Goal: Transaction & Acquisition: Obtain resource

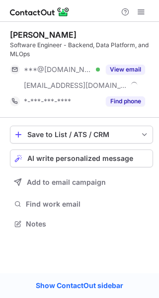
scroll to position [216, 159]
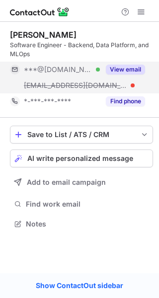
click at [133, 69] on button "View email" at bounding box center [125, 69] width 39 height 10
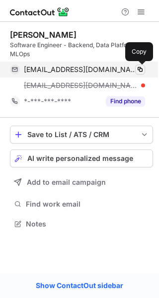
click at [140, 67] on span at bounding box center [140, 69] width 8 height 8
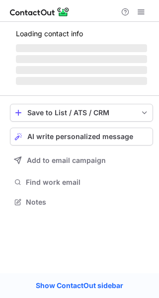
scroll to position [207, 159]
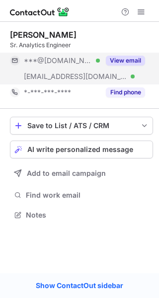
click at [124, 61] on button "View email" at bounding box center [125, 61] width 39 height 10
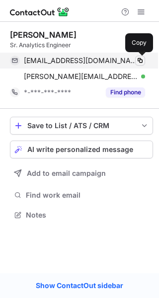
click at [141, 59] on span at bounding box center [140, 61] width 8 height 8
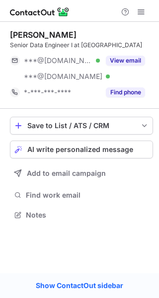
scroll to position [207, 159]
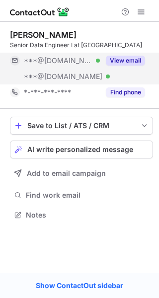
click at [133, 60] on button "View email" at bounding box center [125, 61] width 39 height 10
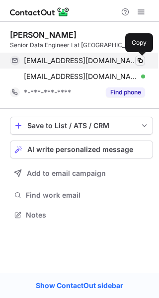
click at [138, 61] on span at bounding box center [140, 61] width 8 height 8
click at [139, 60] on span at bounding box center [140, 61] width 8 height 8
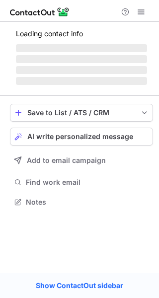
scroll to position [216, 159]
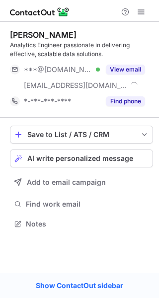
click at [119, 72] on button "View email" at bounding box center [125, 69] width 39 height 10
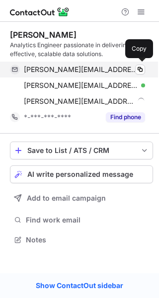
scroll to position [232, 159]
click at [140, 69] on span at bounding box center [140, 69] width 8 height 8
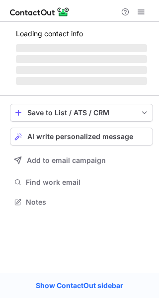
scroll to position [191, 159]
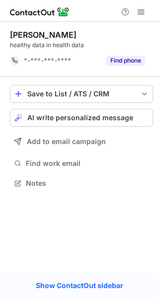
scroll to position [5, 4]
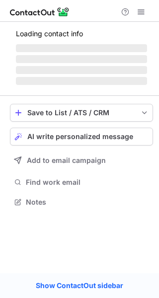
scroll to position [207, 159]
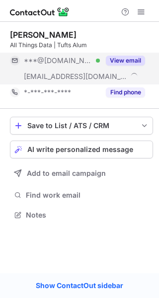
click at [125, 55] on div "View email" at bounding box center [122, 61] width 45 height 16
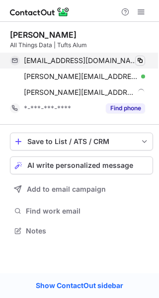
scroll to position [223, 159]
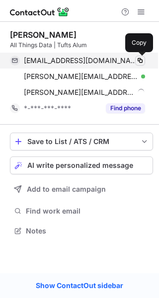
click at [138, 57] on span at bounding box center [140, 61] width 8 height 8
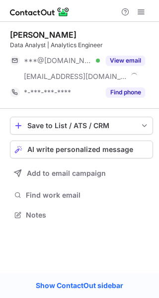
scroll to position [207, 159]
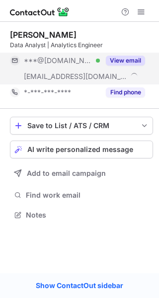
click at [121, 58] on button "View email" at bounding box center [125, 61] width 39 height 10
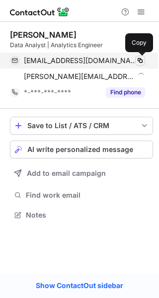
click at [141, 61] on span at bounding box center [140, 61] width 8 height 8
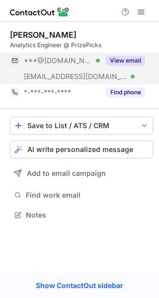
scroll to position [207, 159]
click at [128, 59] on button "View email" at bounding box center [125, 61] width 39 height 10
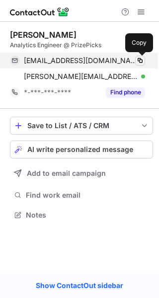
click at [136, 59] on span at bounding box center [140, 61] width 8 height 8
click at [137, 59] on span at bounding box center [140, 61] width 8 height 8
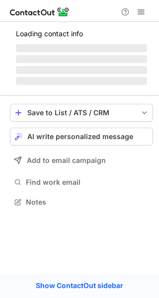
scroll to position [207, 159]
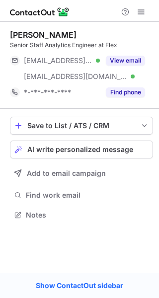
click at [120, 59] on button "View email" at bounding box center [125, 61] width 39 height 10
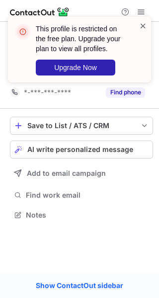
click at [140, 29] on span at bounding box center [143, 26] width 8 height 10
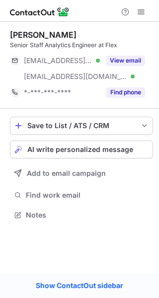
click at [141, 27] on span at bounding box center [143, 26] width 8 height 10
drag, startPoint x: 139, startPoint y: 16, endPoint x: 134, endPoint y: 13, distance: 5.8
click at [138, 15] on div "This profile is restricted on the free plan. Upgrade your plan to view all prof…" at bounding box center [79, 53] width 159 height 93
click at [134, 13] on div "This profile is restricted on the free plan. Upgrade your plan to view all prof…" at bounding box center [79, 17] width 159 height 20
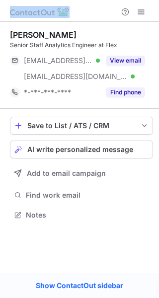
click at [134, 13] on div at bounding box center [133, 12] width 32 height 12
click at [138, 12] on span at bounding box center [141, 12] width 8 height 8
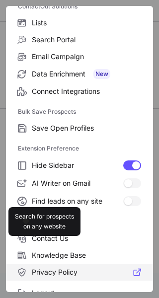
scroll to position [115, 0]
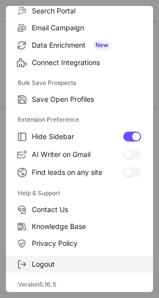
click at [46, 263] on span "Logout" at bounding box center [86, 263] width 109 height 9
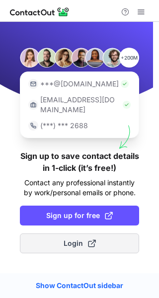
click at [55, 239] on button "Login" at bounding box center [79, 243] width 119 height 20
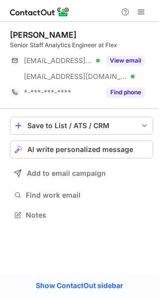
scroll to position [207, 159]
click at [115, 61] on button "View email" at bounding box center [125, 61] width 39 height 10
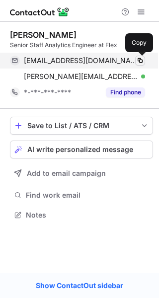
click at [139, 59] on span at bounding box center [140, 61] width 8 height 8
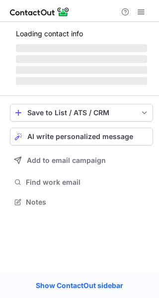
scroll to position [191, 159]
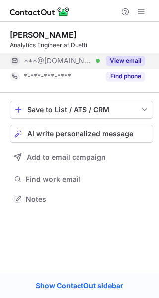
click at [143, 66] on div "View email" at bounding box center [122, 61] width 45 height 16
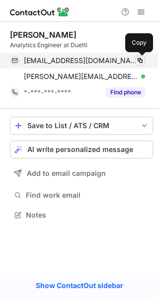
scroll to position [207, 159]
click at [142, 62] on span at bounding box center [140, 61] width 8 height 8
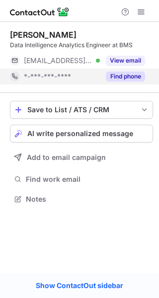
scroll to position [191, 159]
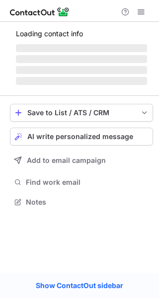
scroll to position [191, 159]
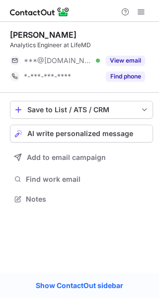
scroll to position [191, 159]
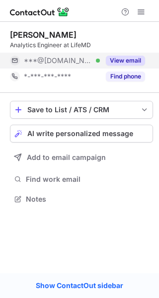
click at [122, 62] on button "View email" at bounding box center [125, 61] width 39 height 10
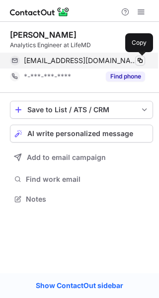
click at [139, 61] on span at bounding box center [140, 61] width 8 height 8
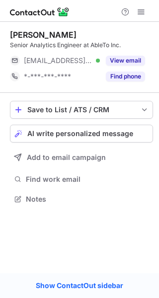
scroll to position [191, 159]
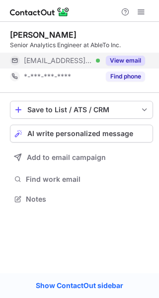
click at [112, 56] on button "View email" at bounding box center [125, 61] width 39 height 10
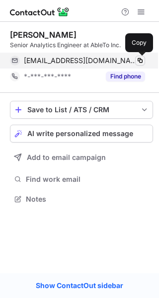
click at [139, 60] on span at bounding box center [140, 61] width 8 height 8
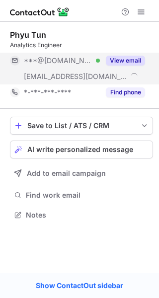
scroll to position [207, 159]
click at [120, 65] on div "View email" at bounding box center [122, 61] width 45 height 16
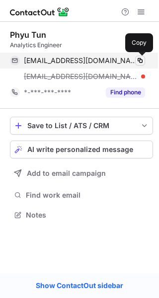
click at [139, 62] on span at bounding box center [140, 61] width 8 height 8
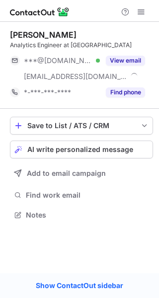
scroll to position [207, 159]
click at [120, 61] on button "View email" at bounding box center [125, 61] width 39 height 10
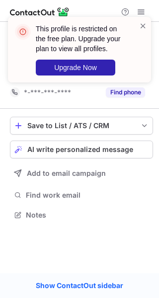
click at [138, 25] on div "This profile is restricted on the free plan. Upgrade your plan to view all prof…" at bounding box center [75, 50] width 127 height 58
click at [143, 26] on span at bounding box center [143, 26] width 8 height 10
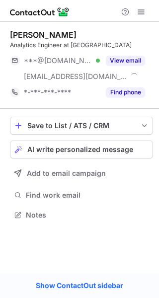
click at [141, 19] on div "This profile is restricted on the free plan. Upgrade your plan to view all prof…" at bounding box center [79, 49] width 143 height 65
click at [138, 16] on div "This profile is restricted on the free plan. Upgrade your plan to view all prof…" at bounding box center [79, 53] width 159 height 93
click at [138, 15] on span at bounding box center [141, 12] width 8 height 8
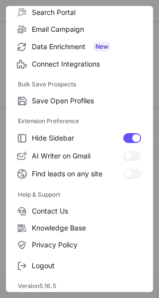
scroll to position [115, 0]
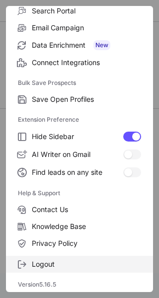
click at [52, 263] on span "Logout" at bounding box center [86, 263] width 109 height 9
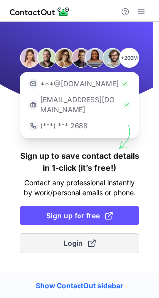
click at [68, 240] on button "Login" at bounding box center [79, 243] width 119 height 20
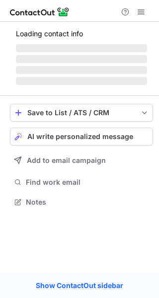
scroll to position [207, 159]
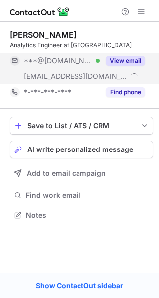
click at [125, 61] on button "View email" at bounding box center [125, 61] width 39 height 10
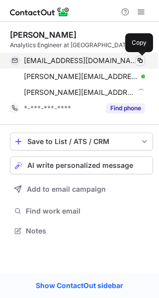
click at [137, 60] on span at bounding box center [140, 61] width 8 height 8
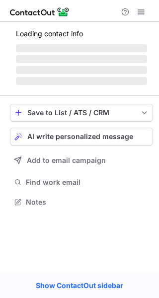
scroll to position [207, 159]
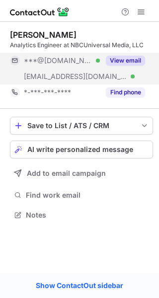
click at [133, 59] on button "View email" at bounding box center [125, 61] width 39 height 10
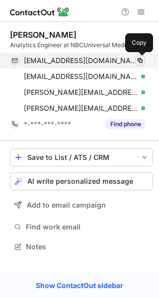
click at [140, 58] on span at bounding box center [140, 61] width 8 height 8
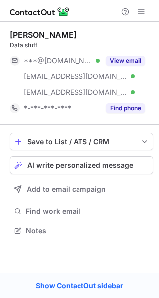
scroll to position [223, 159]
click at [117, 61] on button "View email" at bounding box center [125, 61] width 39 height 10
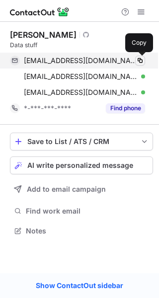
click at [142, 60] on span at bounding box center [140, 61] width 8 height 8
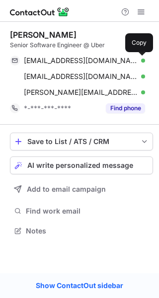
scroll to position [223, 159]
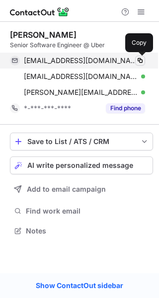
click at [139, 58] on span at bounding box center [140, 61] width 8 height 8
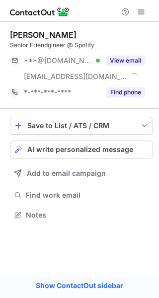
scroll to position [207, 159]
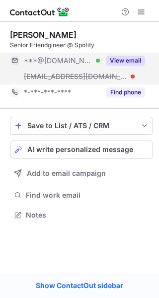
click at [123, 65] on div "View email" at bounding box center [122, 61] width 45 height 16
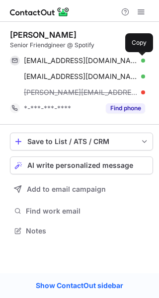
click at [140, 62] on span at bounding box center [140, 61] width 8 height 8
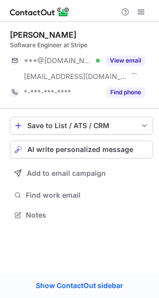
scroll to position [207, 159]
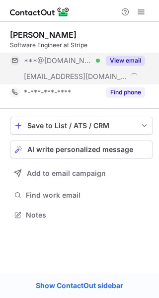
click at [128, 66] on div "View email" at bounding box center [122, 61] width 45 height 16
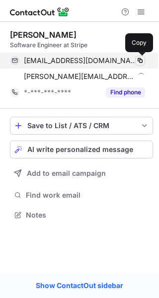
click at [140, 59] on span at bounding box center [140, 61] width 8 height 8
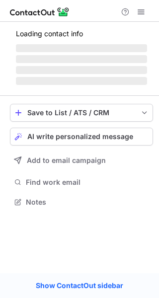
scroll to position [223, 159]
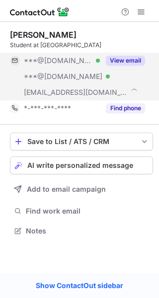
click at [139, 64] on button "View email" at bounding box center [125, 61] width 39 height 10
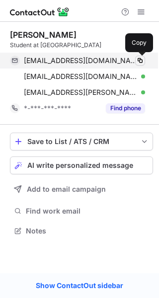
click at [141, 59] on span at bounding box center [140, 61] width 8 height 8
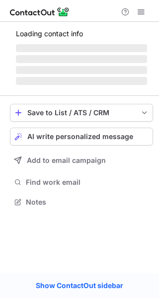
scroll to position [207, 159]
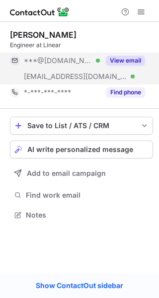
click at [128, 63] on button "View email" at bounding box center [125, 61] width 39 height 10
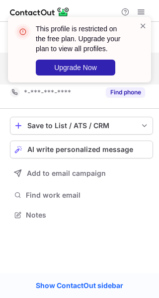
click at [147, 25] on div "This profile is restricted on the free plan. Upgrade your plan to view all prof…" at bounding box center [79, 49] width 143 height 65
click at [145, 25] on span at bounding box center [143, 26] width 8 height 10
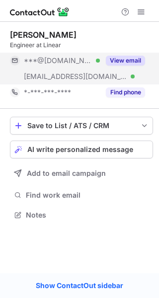
click at [144, 12] on div "This profile is restricted on the free plan. Upgrade your plan to view all prof…" at bounding box center [79, 17] width 159 height 20
click at [137, 13] on span at bounding box center [141, 12] width 8 height 8
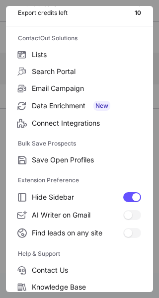
scroll to position [115, 0]
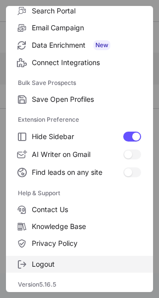
click at [70, 268] on label "Logout" at bounding box center [79, 263] width 147 height 17
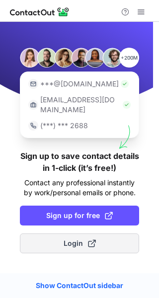
click at [63, 238] on span "Login" at bounding box center [79, 243] width 32 height 10
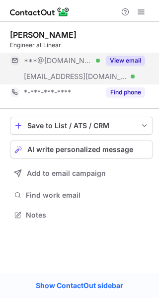
scroll to position [207, 159]
click at [126, 61] on button "View email" at bounding box center [125, 61] width 39 height 10
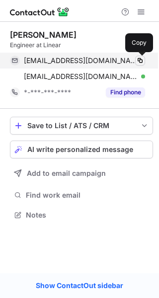
click at [140, 59] on span at bounding box center [140, 61] width 8 height 8
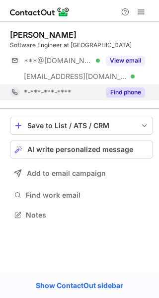
scroll to position [207, 159]
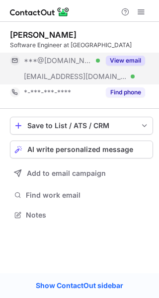
click at [120, 66] on div "View email" at bounding box center [122, 61] width 45 height 16
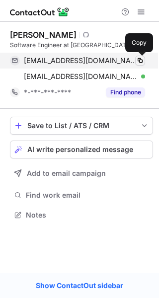
click at [137, 61] on span at bounding box center [140, 61] width 8 height 8
click at [138, 61] on span at bounding box center [140, 61] width 8 height 8
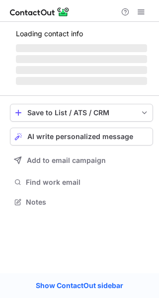
scroll to position [207, 159]
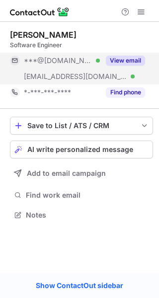
click at [120, 64] on button "View email" at bounding box center [125, 61] width 39 height 10
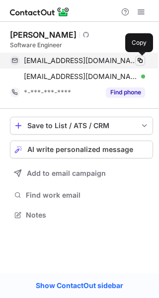
click at [136, 61] on span at bounding box center [140, 61] width 8 height 8
click at [139, 60] on span at bounding box center [140, 61] width 8 height 8
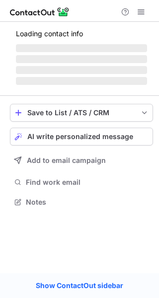
scroll to position [207, 159]
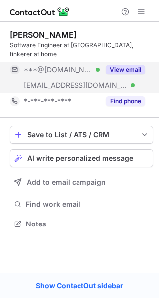
click at [120, 64] on button "View email" at bounding box center [125, 69] width 39 height 10
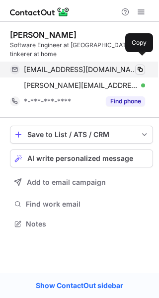
click at [137, 65] on span at bounding box center [140, 69] width 8 height 8
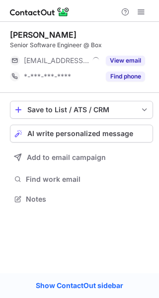
scroll to position [191, 159]
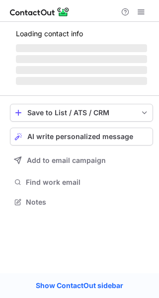
scroll to position [207, 159]
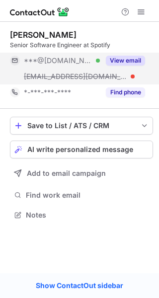
click at [119, 56] on button "View email" at bounding box center [125, 61] width 39 height 10
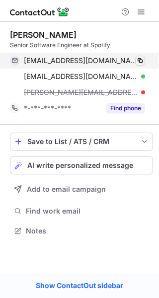
scroll to position [223, 159]
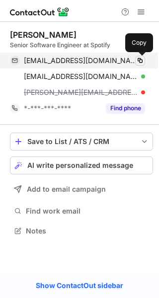
click at [140, 57] on span at bounding box center [140, 61] width 8 height 8
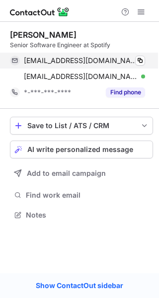
scroll to position [207, 159]
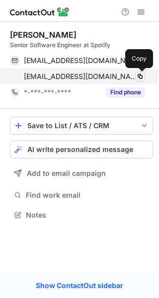
click at [140, 78] on span at bounding box center [140, 76] width 8 height 8
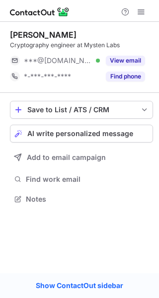
scroll to position [191, 159]
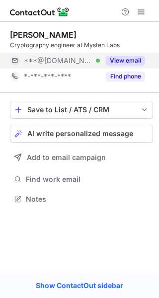
click at [142, 60] on button "View email" at bounding box center [125, 61] width 39 height 10
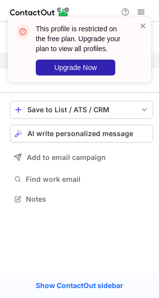
click at [140, 18] on div "This profile is restricted on the free plan. Upgrade your plan to view all prof…" at bounding box center [79, 49] width 143 height 65
click at [144, 28] on span at bounding box center [143, 26] width 8 height 10
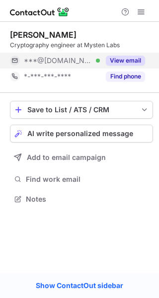
click at [138, 13] on div "This profile is restricted on the free plan. Upgrade your plan to view all prof…" at bounding box center [79, 53] width 159 height 93
click at [138, 12] on div "This profile is restricted on the free plan. Upgrade your plan to view all prof…" at bounding box center [79, 53] width 159 height 93
click at [138, 12] on span at bounding box center [141, 12] width 8 height 8
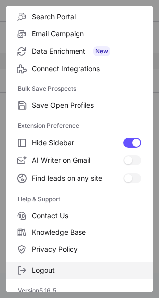
scroll to position [115, 0]
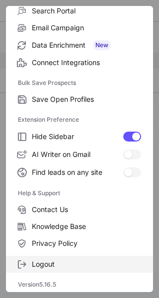
click at [48, 267] on span "Logout" at bounding box center [86, 263] width 109 height 9
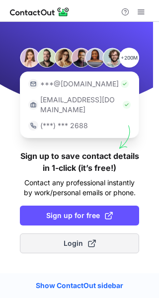
click at [58, 237] on button "Login" at bounding box center [79, 243] width 119 height 20
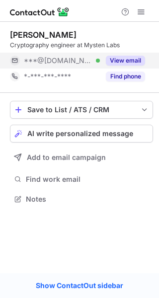
scroll to position [191, 159]
click at [131, 66] on div "View email" at bounding box center [122, 61] width 45 height 16
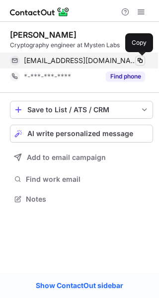
click at [140, 58] on span at bounding box center [140, 61] width 8 height 8
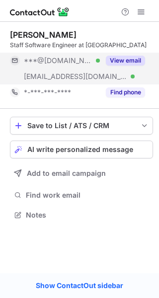
scroll to position [207, 159]
click at [114, 60] on button "View email" at bounding box center [125, 61] width 39 height 10
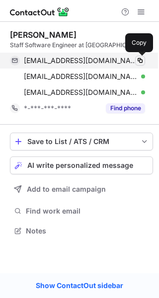
click at [141, 61] on span at bounding box center [140, 61] width 8 height 8
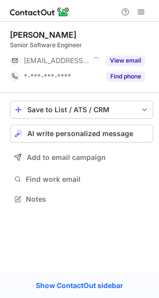
scroll to position [191, 159]
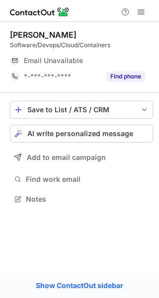
scroll to position [191, 159]
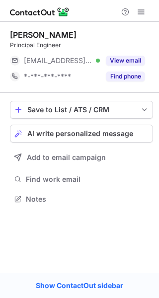
scroll to position [191, 159]
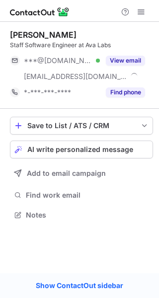
scroll to position [207, 159]
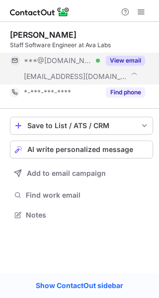
click at [129, 56] on button "View email" at bounding box center [125, 61] width 39 height 10
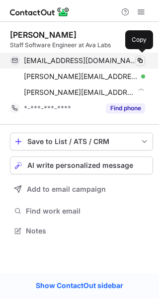
scroll to position [223, 159]
click at [141, 59] on span at bounding box center [140, 61] width 8 height 8
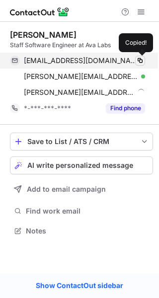
click at [141, 59] on span at bounding box center [140, 61] width 8 height 8
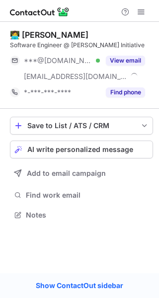
scroll to position [207, 159]
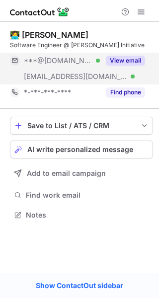
click at [131, 60] on button "View email" at bounding box center [125, 61] width 39 height 10
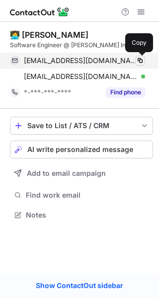
click at [138, 57] on span at bounding box center [140, 61] width 8 height 8
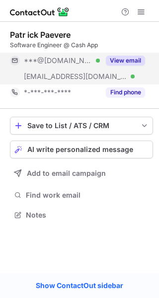
scroll to position [207, 159]
click at [127, 64] on button "View email" at bounding box center [125, 61] width 39 height 10
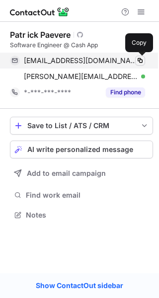
click at [142, 60] on span at bounding box center [140, 61] width 8 height 8
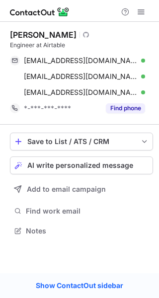
scroll to position [223, 159]
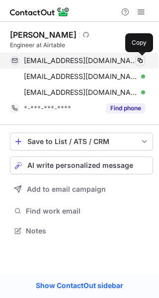
click at [144, 61] on button at bounding box center [140, 61] width 10 height 10
click at [139, 59] on span at bounding box center [140, 61] width 8 height 8
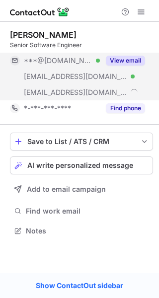
scroll to position [223, 159]
click at [129, 57] on button "View email" at bounding box center [125, 61] width 39 height 10
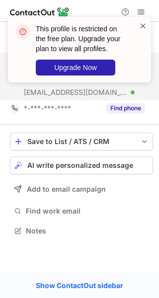
click at [142, 25] on span at bounding box center [143, 26] width 8 height 10
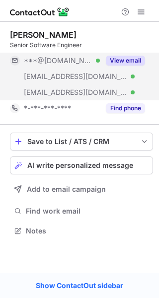
click at [140, 17] on div "This profile is restricted on the free plan. Upgrade your plan to view all prof…" at bounding box center [79, 49] width 143 height 65
click at [141, 14] on div "This profile is restricted on the free plan. Upgrade your plan to view all prof…" at bounding box center [79, 17] width 159 height 20
click at [139, 14] on span at bounding box center [141, 12] width 8 height 8
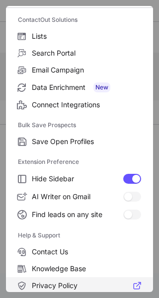
scroll to position [115, 0]
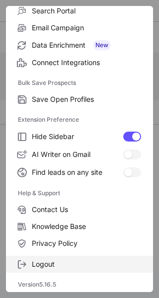
click at [49, 257] on label "Logout" at bounding box center [79, 263] width 147 height 17
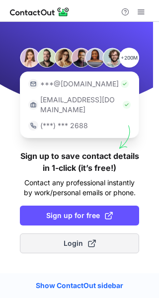
click at [54, 239] on button "Login" at bounding box center [79, 243] width 119 height 20
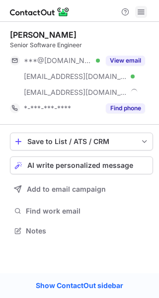
scroll to position [223, 159]
click at [138, 11] on span at bounding box center [141, 12] width 8 height 8
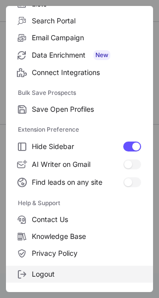
scroll to position [115, 0]
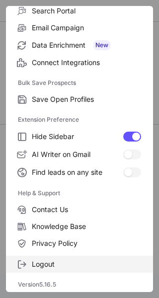
click at [55, 260] on span "Logout" at bounding box center [86, 263] width 109 height 9
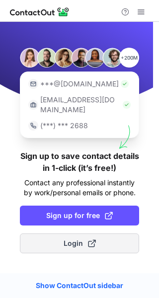
click at [65, 239] on button "Login" at bounding box center [79, 243] width 119 height 20
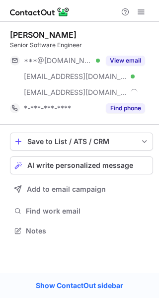
scroll to position [223, 159]
click at [131, 63] on button "View email" at bounding box center [125, 61] width 39 height 10
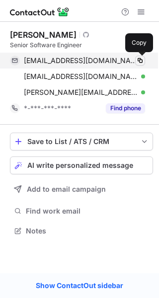
click at [136, 61] on span at bounding box center [140, 61] width 8 height 8
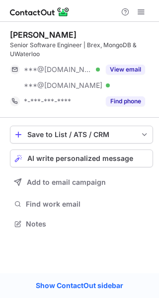
scroll to position [216, 159]
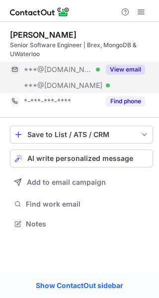
click at [119, 67] on button "View email" at bounding box center [125, 69] width 39 height 10
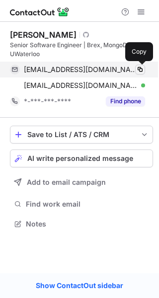
click at [139, 71] on span at bounding box center [140, 69] width 8 height 8
click at [140, 69] on span at bounding box center [140, 69] width 8 height 8
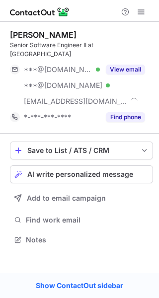
scroll to position [223, 159]
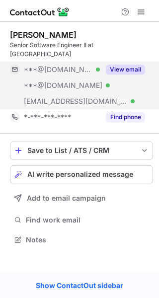
click at [138, 64] on button "View email" at bounding box center [125, 69] width 39 height 10
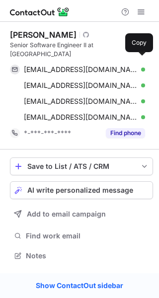
scroll to position [239, 159]
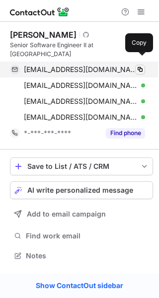
click at [141, 65] on span at bounding box center [140, 69] width 8 height 8
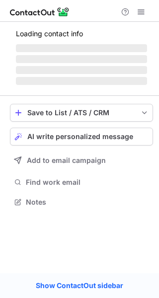
scroll to position [195, 159]
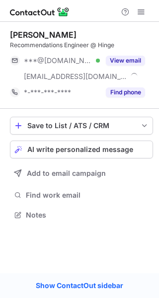
click at [127, 63] on button "View email" at bounding box center [125, 61] width 39 height 10
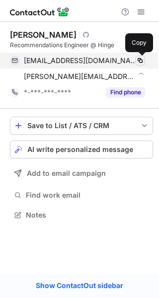
click at [138, 61] on span at bounding box center [140, 61] width 8 height 8
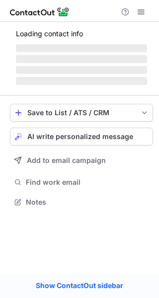
scroll to position [207, 159]
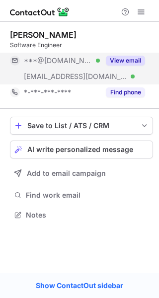
click at [120, 68] on div "View email" at bounding box center [122, 61] width 45 height 16
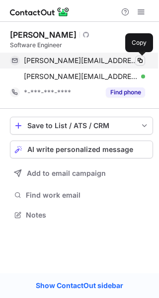
click at [140, 61] on span at bounding box center [140, 61] width 8 height 8
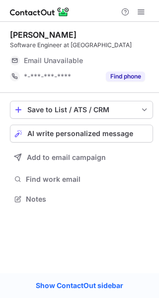
scroll to position [191, 159]
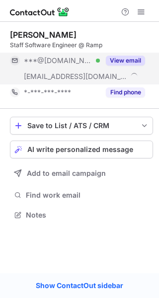
scroll to position [207, 159]
click at [117, 64] on button "View email" at bounding box center [125, 61] width 39 height 10
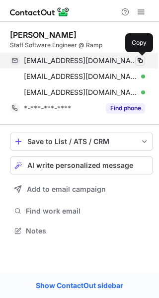
click at [138, 61] on span at bounding box center [140, 61] width 8 height 8
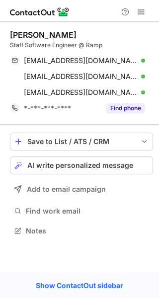
scroll to position [223, 159]
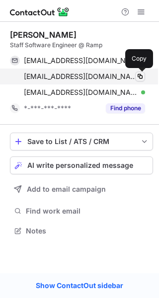
click at [141, 75] on span at bounding box center [140, 76] width 8 height 8
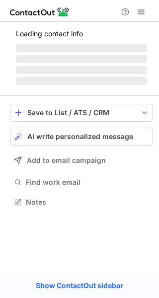
scroll to position [191, 159]
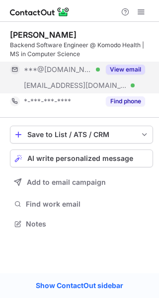
click at [129, 73] on button "View email" at bounding box center [125, 69] width 39 height 10
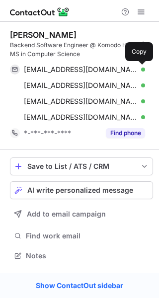
click at [136, 69] on span at bounding box center [140, 69] width 8 height 8
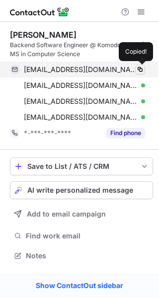
click at [138, 69] on span at bounding box center [140, 69] width 8 height 8
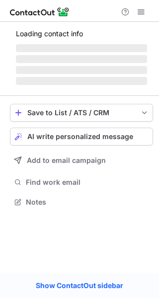
scroll to position [191, 159]
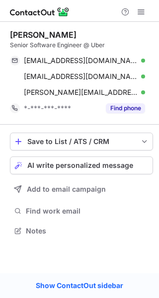
scroll to position [223, 159]
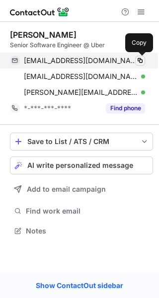
click at [140, 61] on span at bounding box center [140, 61] width 8 height 8
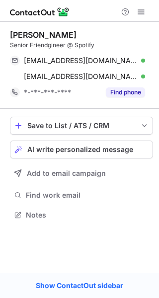
scroll to position [207, 159]
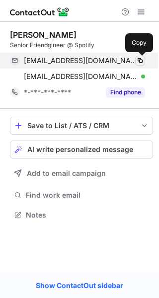
click at [142, 57] on span at bounding box center [140, 61] width 8 height 8
drag, startPoint x: 142, startPoint y: 56, endPoint x: 139, endPoint y: 62, distance: 7.1
click at [141, 58] on span at bounding box center [140, 61] width 8 height 8
click at [139, 62] on span at bounding box center [140, 61] width 8 height 8
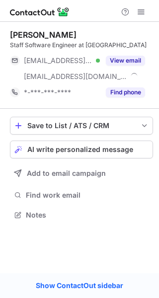
scroll to position [207, 159]
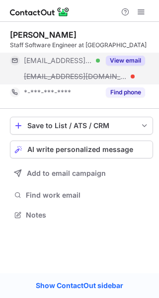
click at [118, 62] on button "View email" at bounding box center [125, 61] width 39 height 10
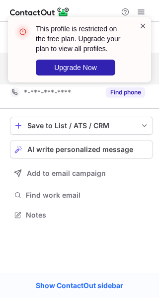
click at [140, 24] on span at bounding box center [143, 26] width 8 height 10
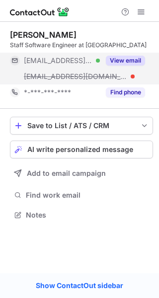
click at [139, 11] on div "This profile is restricted on the free plan. Upgrade your plan to view all prof…" at bounding box center [79, 53] width 159 height 93
click at [139, 11] on span at bounding box center [141, 12] width 8 height 8
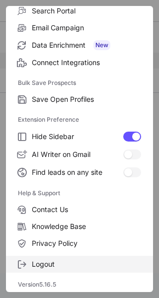
scroll to position [5, 4]
click at [49, 260] on span "Logout" at bounding box center [86, 263] width 109 height 9
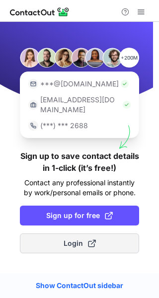
click at [49, 233] on button "Login" at bounding box center [79, 243] width 119 height 20
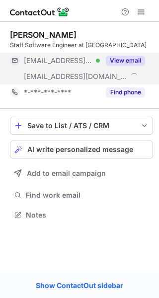
scroll to position [207, 159]
click at [128, 61] on button "View email" at bounding box center [125, 61] width 39 height 10
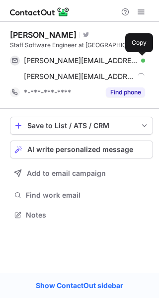
click at [141, 61] on span at bounding box center [140, 61] width 8 height 8
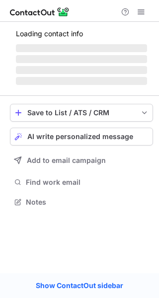
scroll to position [207, 159]
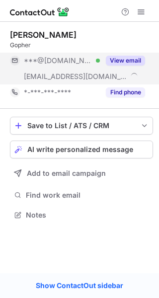
click at [122, 59] on button "View email" at bounding box center [125, 61] width 39 height 10
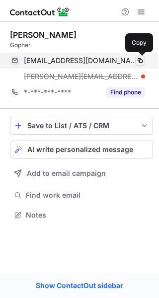
click at [138, 60] on span at bounding box center [140, 61] width 8 height 8
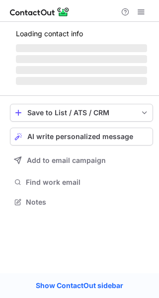
scroll to position [191, 159]
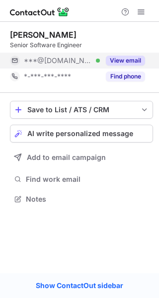
click at [125, 61] on button "View email" at bounding box center [125, 61] width 39 height 10
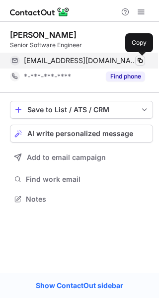
click at [139, 60] on span at bounding box center [140, 61] width 8 height 8
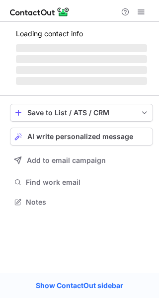
scroll to position [207, 159]
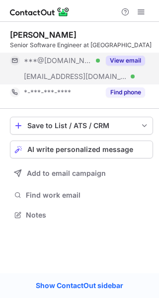
click at [142, 62] on button "View email" at bounding box center [125, 61] width 39 height 10
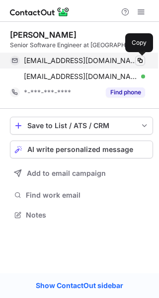
click at [143, 61] on span at bounding box center [140, 61] width 8 height 8
click at [141, 61] on span at bounding box center [140, 61] width 8 height 8
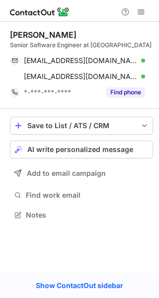
scroll to position [207, 159]
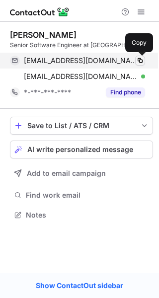
click at [139, 60] on span at bounding box center [140, 61] width 8 height 8
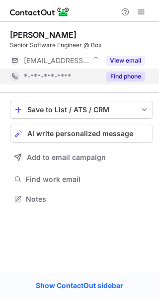
scroll to position [191, 159]
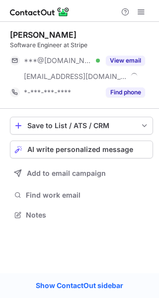
scroll to position [207, 159]
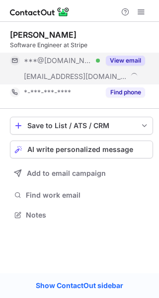
click at [114, 58] on button "View email" at bounding box center [125, 61] width 39 height 10
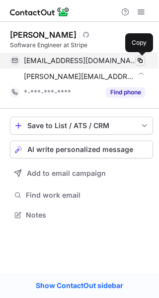
click at [139, 58] on span at bounding box center [140, 61] width 8 height 8
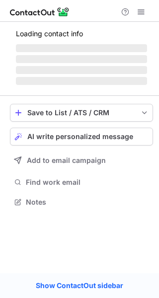
scroll to position [207, 159]
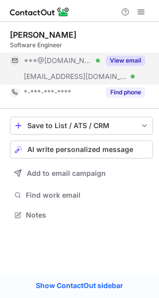
click at [123, 54] on div "View email" at bounding box center [122, 61] width 45 height 16
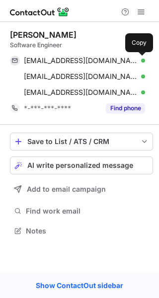
click at [141, 60] on span at bounding box center [140, 61] width 8 height 8
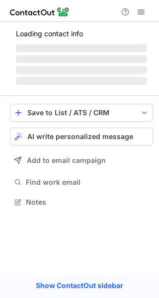
scroll to position [191, 159]
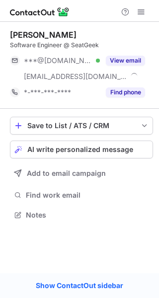
scroll to position [207, 159]
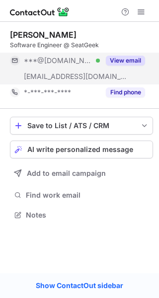
click at [140, 59] on button "View email" at bounding box center [125, 61] width 39 height 10
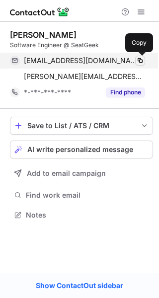
click at [139, 59] on span at bounding box center [140, 61] width 8 height 8
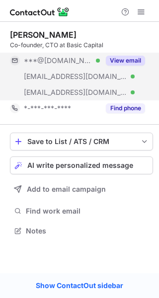
scroll to position [223, 159]
click at [111, 59] on button "View email" at bounding box center [125, 61] width 39 height 10
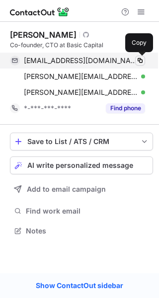
click at [138, 61] on span at bounding box center [140, 61] width 8 height 8
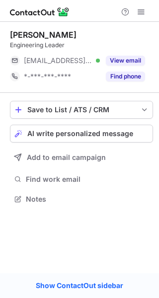
scroll to position [191, 159]
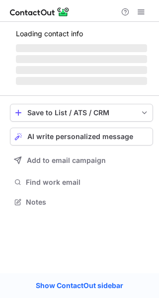
scroll to position [207, 159]
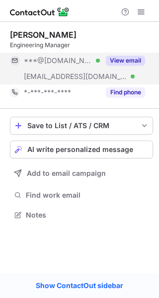
click at [108, 60] on button "View email" at bounding box center [125, 61] width 39 height 10
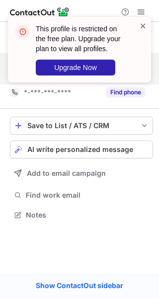
click at [141, 26] on span at bounding box center [143, 26] width 8 height 10
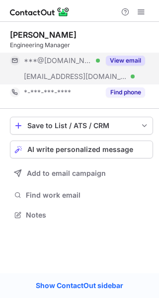
click at [138, 19] on div "This profile is restricted on the free plan. Upgrade your plan to view all prof…" at bounding box center [79, 49] width 143 height 65
click at [138, 11] on div "This profile is restricted on the free plan. Upgrade your plan to view all prof…" at bounding box center [79, 53] width 159 height 93
click at [138, 11] on span at bounding box center [141, 12] width 8 height 8
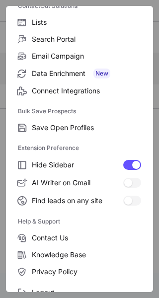
scroll to position [115, 0]
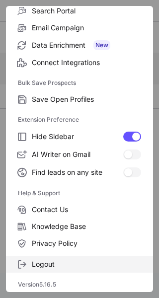
click at [35, 267] on span "Logout" at bounding box center [86, 263] width 109 height 9
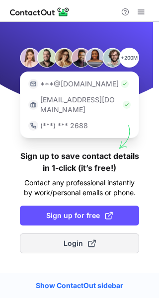
click at [66, 238] on span "Login" at bounding box center [79, 243] width 32 height 10
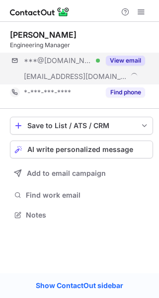
scroll to position [207, 159]
click at [143, 62] on button "View email" at bounding box center [125, 61] width 39 height 10
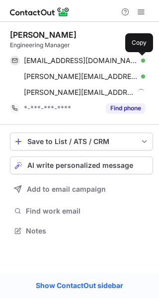
scroll to position [223, 159]
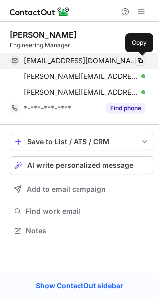
click at [140, 61] on span at bounding box center [140, 61] width 8 height 8
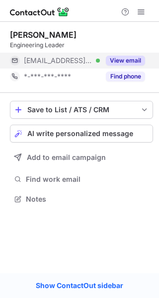
scroll to position [191, 159]
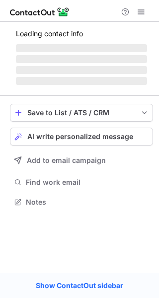
scroll to position [191, 159]
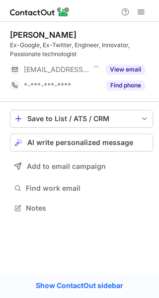
scroll to position [200, 159]
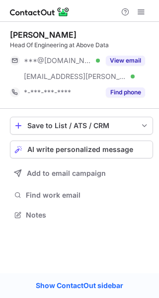
scroll to position [5, 4]
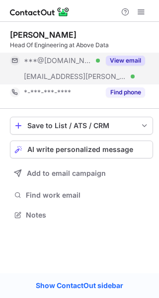
click at [125, 58] on button "View email" at bounding box center [125, 61] width 39 height 10
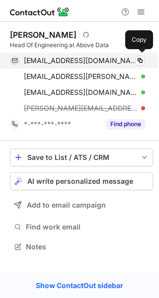
scroll to position [239, 159]
click at [136, 61] on span at bounding box center [140, 61] width 8 height 8
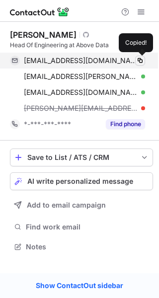
click at [139, 60] on span at bounding box center [140, 61] width 8 height 8
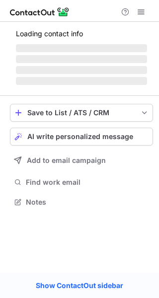
scroll to position [207, 159]
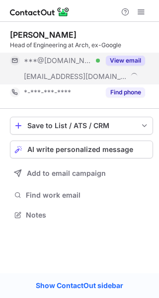
click at [131, 65] on button "View email" at bounding box center [125, 61] width 39 height 10
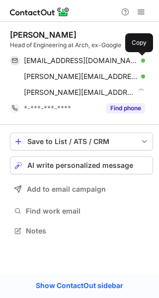
scroll to position [223, 159]
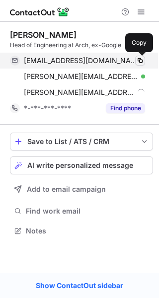
click at [139, 61] on span at bounding box center [140, 61] width 8 height 8
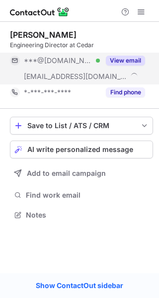
scroll to position [207, 159]
click at [126, 61] on button "View email" at bounding box center [125, 61] width 39 height 10
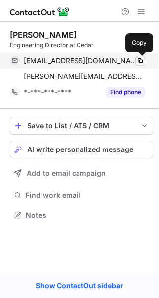
click at [140, 61] on span at bounding box center [140, 61] width 8 height 8
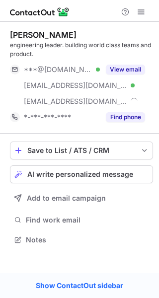
scroll to position [232, 159]
click at [129, 66] on button "View email" at bounding box center [125, 69] width 39 height 10
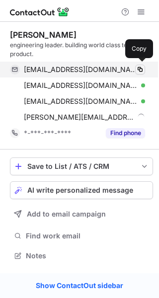
scroll to position [248, 159]
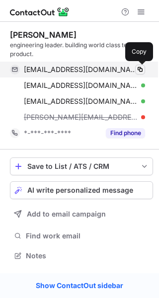
click at [137, 68] on span at bounding box center [140, 69] width 8 height 8
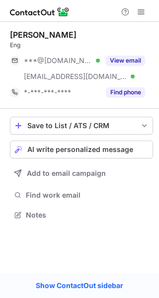
scroll to position [207, 159]
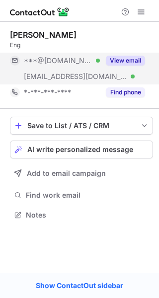
click at [129, 59] on button "View email" at bounding box center [125, 61] width 39 height 10
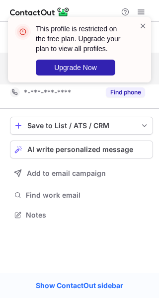
drag, startPoint x: 141, startPoint y: 15, endPoint x: 139, endPoint y: 20, distance: 5.7
click at [140, 17] on div "This profile is restricted on the free plan. Upgrade your plan to view all prof…" at bounding box center [79, 53] width 159 height 93
click at [139, 26] on span at bounding box center [143, 26] width 8 height 10
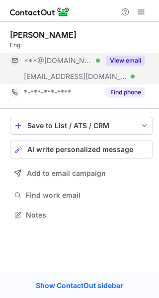
click at [140, 16] on div "This profile is restricted on the free plan. Upgrade your plan to view all prof…" at bounding box center [79, 53] width 159 height 93
click at [140, 13] on div "This profile is restricted on the free plan. Upgrade your plan to view all prof…" at bounding box center [79, 53] width 159 height 93
click at [140, 13] on div "This profile is restricted on the free plan. Upgrade your plan to view all prof…" at bounding box center [79, 17] width 159 height 20
click at [140, 13] on span at bounding box center [141, 12] width 8 height 8
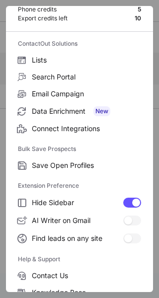
scroll to position [115, 0]
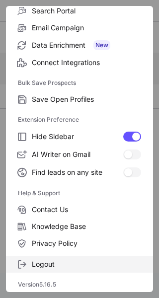
click at [61, 260] on span "Logout" at bounding box center [86, 263] width 109 height 9
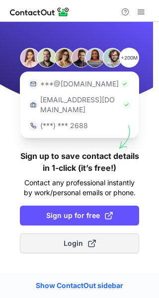
click at [77, 238] on span "Login" at bounding box center [79, 243] width 32 height 10
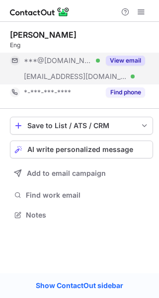
scroll to position [207, 159]
click at [138, 59] on button "View email" at bounding box center [125, 61] width 39 height 10
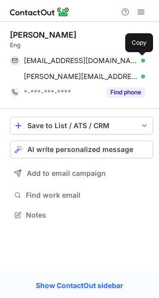
click at [138, 59] on span at bounding box center [140, 61] width 8 height 8
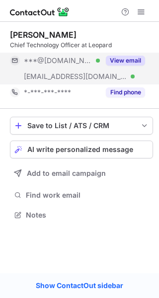
scroll to position [207, 159]
click at [111, 62] on button "View email" at bounding box center [125, 61] width 39 height 10
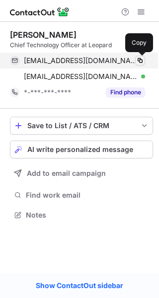
click at [138, 60] on span at bounding box center [140, 61] width 8 height 8
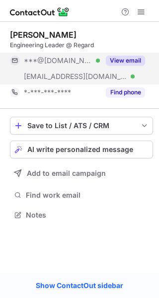
scroll to position [207, 159]
click at [133, 63] on button "View email" at bounding box center [125, 61] width 39 height 10
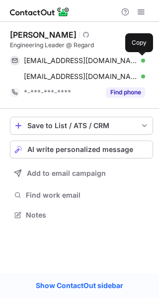
click at [140, 61] on span at bounding box center [140, 61] width 8 height 8
